Goal: Transaction & Acquisition: Purchase product/service

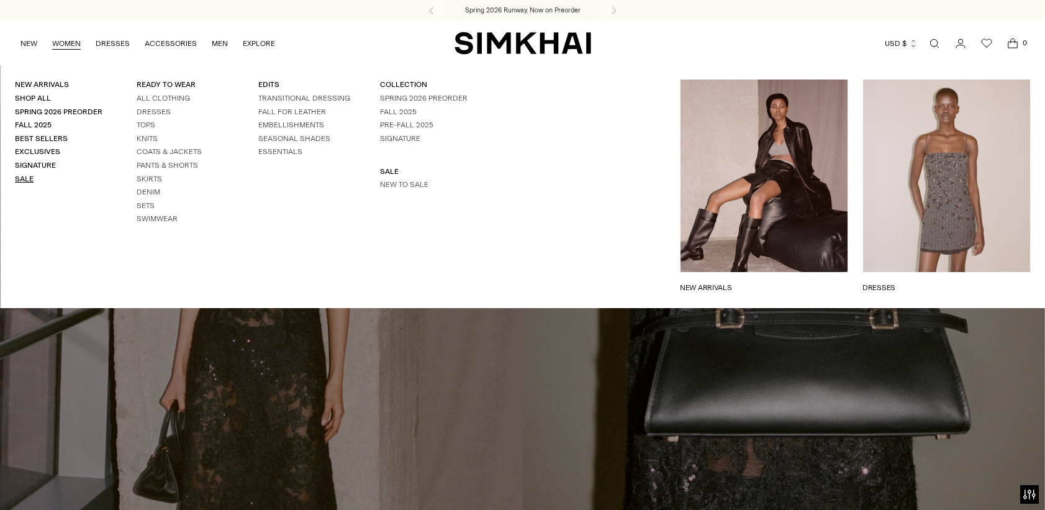
click at [28, 181] on link "Sale" at bounding box center [24, 179] width 19 height 9
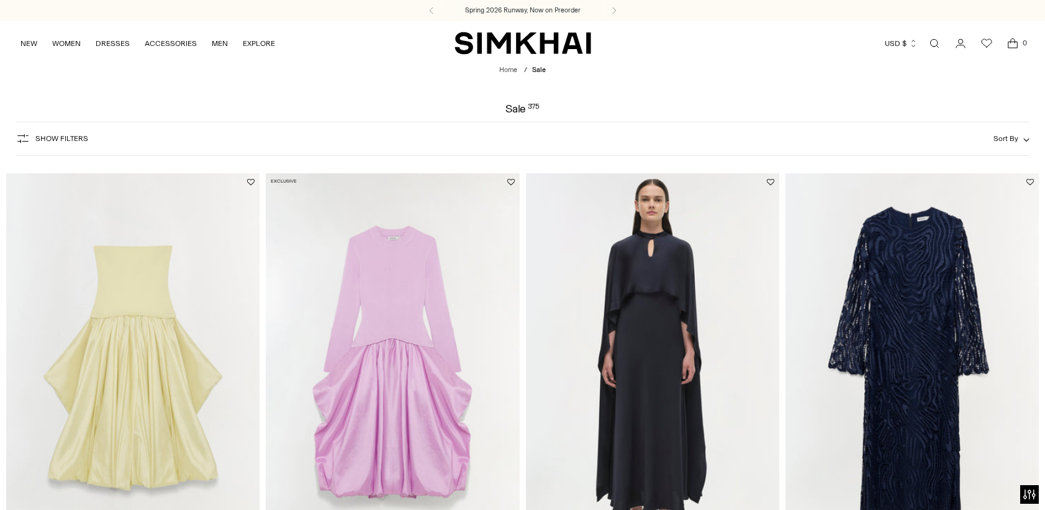
click at [66, 136] on span "Show Filters" at bounding box center [61, 138] width 53 height 9
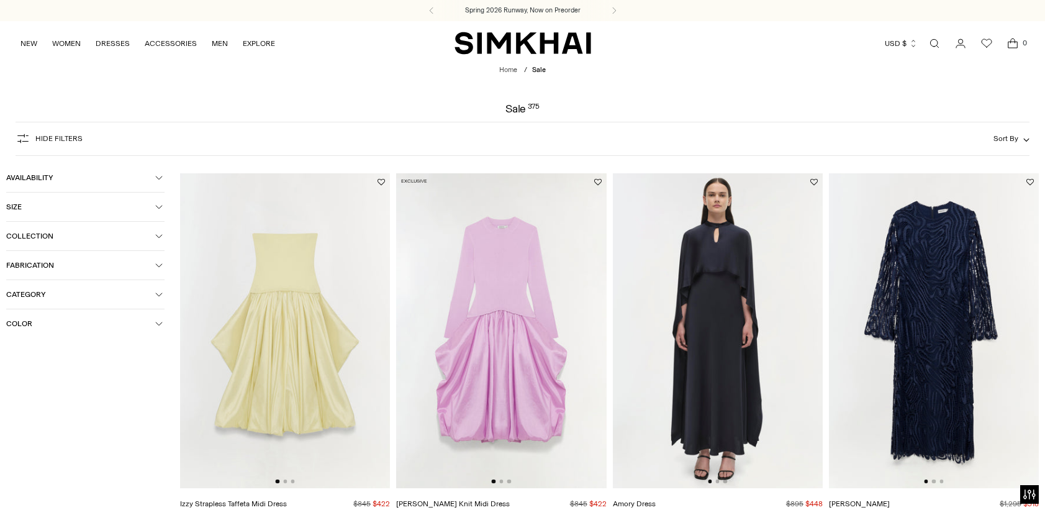
click at [93, 242] on button "Collection" at bounding box center [85, 236] width 158 height 29
click at [113, 203] on span "Size" at bounding box center [80, 206] width 149 height 9
click at [140, 235] on div "M" at bounding box center [141, 233] width 48 height 19
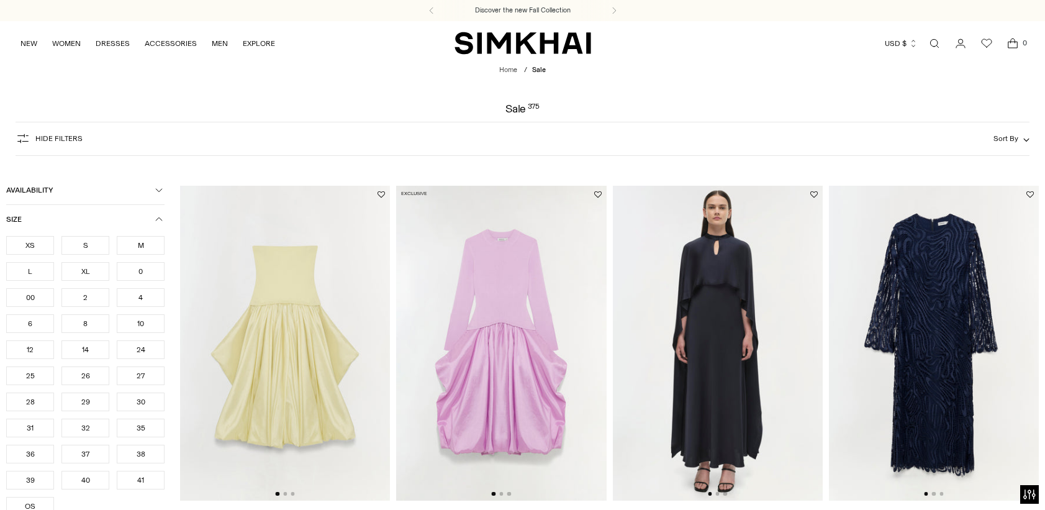
click at [157, 214] on button "Size" at bounding box center [85, 219] width 158 height 29
click at [118, 188] on span "Availability" at bounding box center [80, 190] width 149 height 9
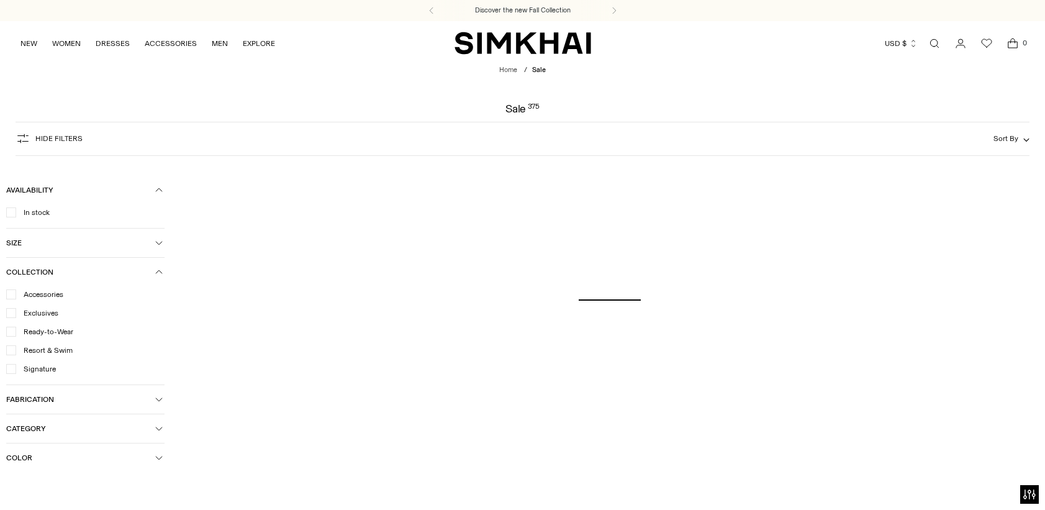
click at [40, 414] on div "Category Bottoms Denim Dresses Footwear Handbags Jackets & Coats Knitwear Outer…" at bounding box center [85, 428] width 158 height 29
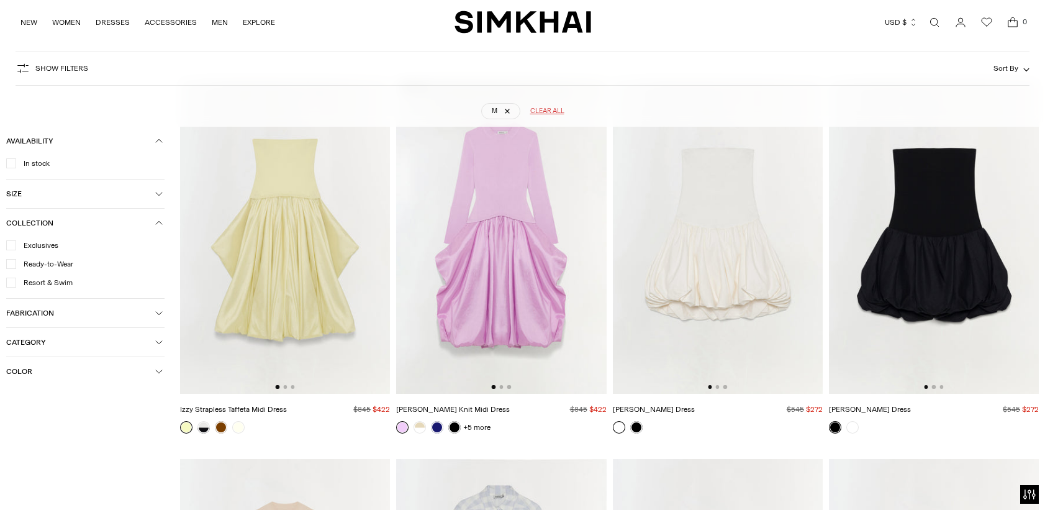
scroll to position [92, 0]
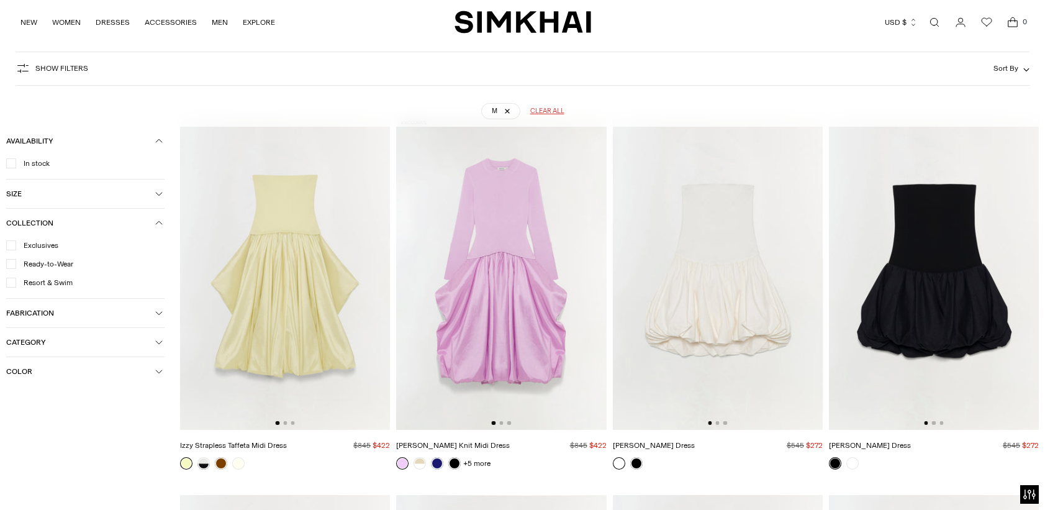
click at [60, 343] on span "Category" at bounding box center [80, 342] width 149 height 9
click at [43, 404] on span "Dresses" at bounding box center [33, 401] width 34 height 11
click at [162, 337] on button "Category" at bounding box center [85, 342] width 158 height 29
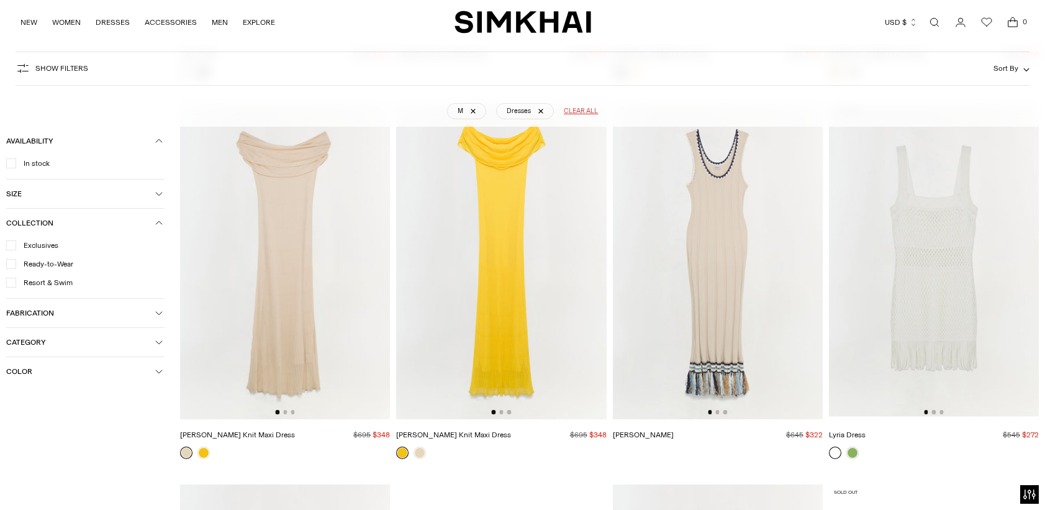
scroll to position [2915, 0]
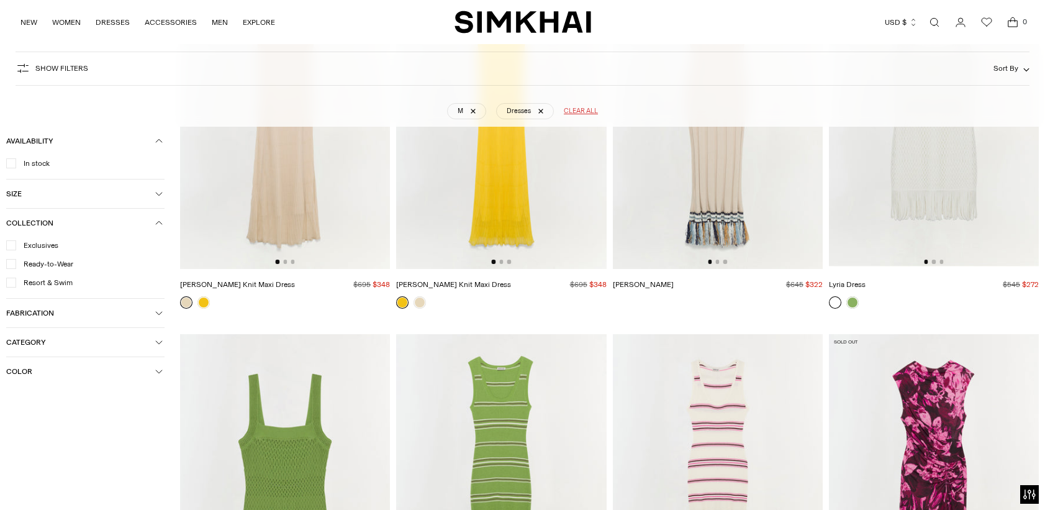
click at [878, 442] on img at bounding box center [934, 491] width 210 height 315
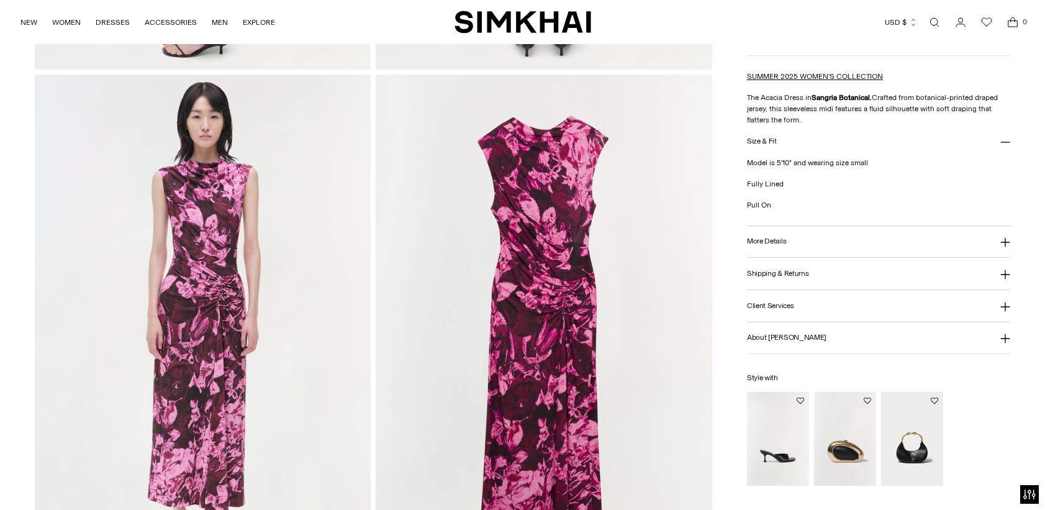
scroll to position [1638, 0]
